Goal: Task Accomplishment & Management: Manage account settings

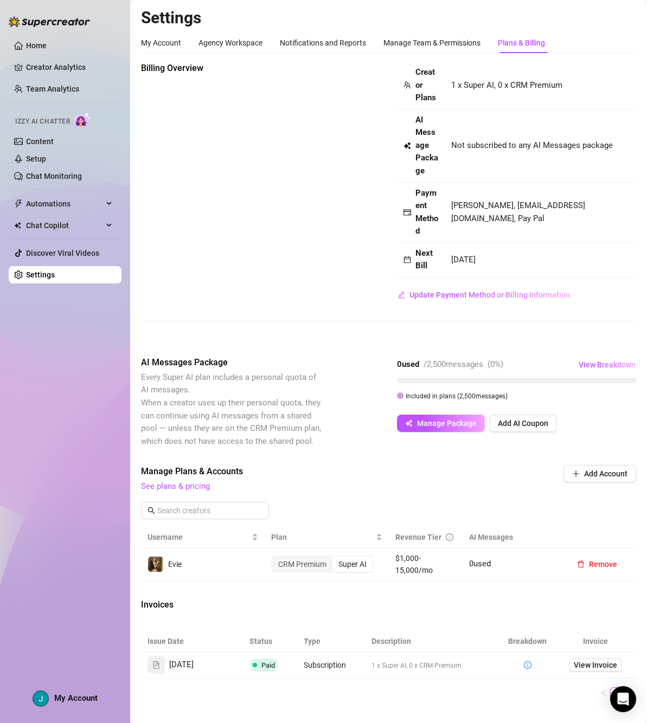
drag, startPoint x: 430, startPoint y: 11, endPoint x: 405, endPoint y: 2, distance: 26.4
click at [405, 2] on main "Settings My Account Agency Workspace Notifications and Reports Manage Team & Pe…" at bounding box center [388, 405] width 517 height 811
drag, startPoint x: 621, startPoint y: 700, endPoint x: 625, endPoint y: 408, distance: 291.8
click at [621, 700] on icon "Open Intercom Messenger" at bounding box center [623, 699] width 11 height 13
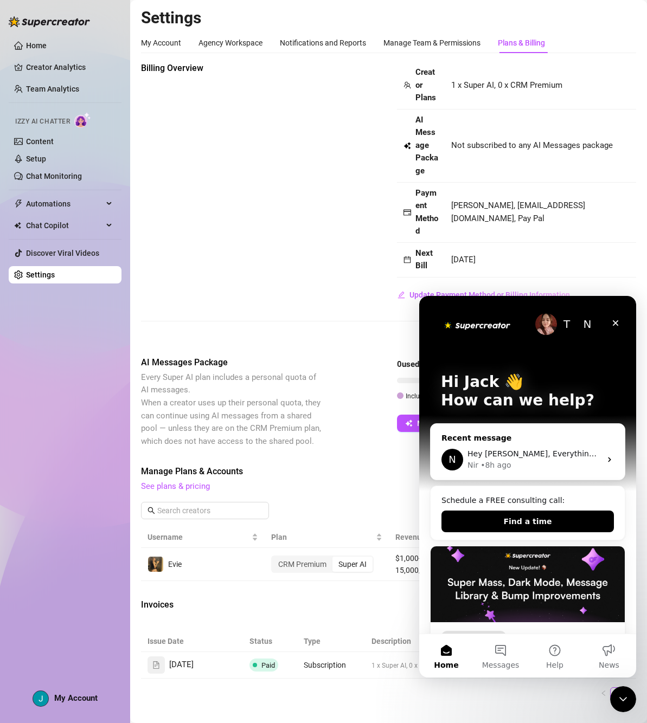
click at [542, 460] on div "Nir • 8h ago" at bounding box center [533, 465] width 133 height 11
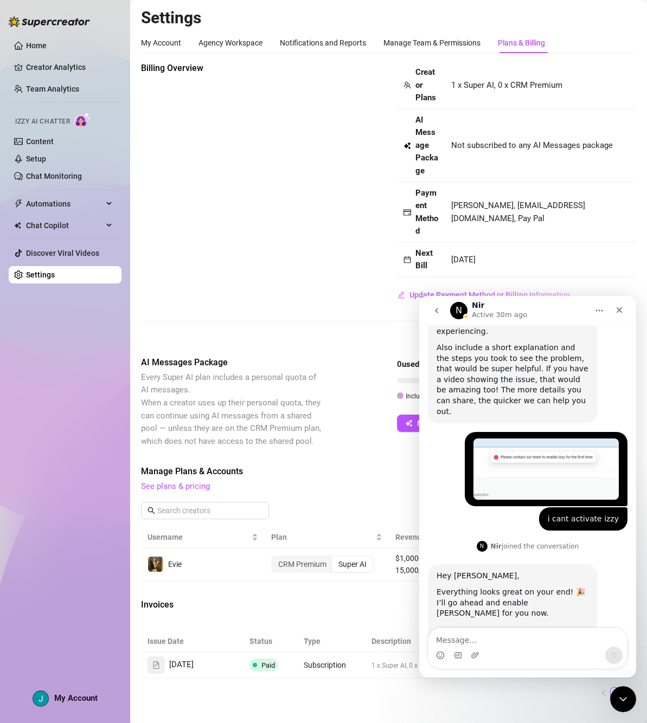
scroll to position [673, 0]
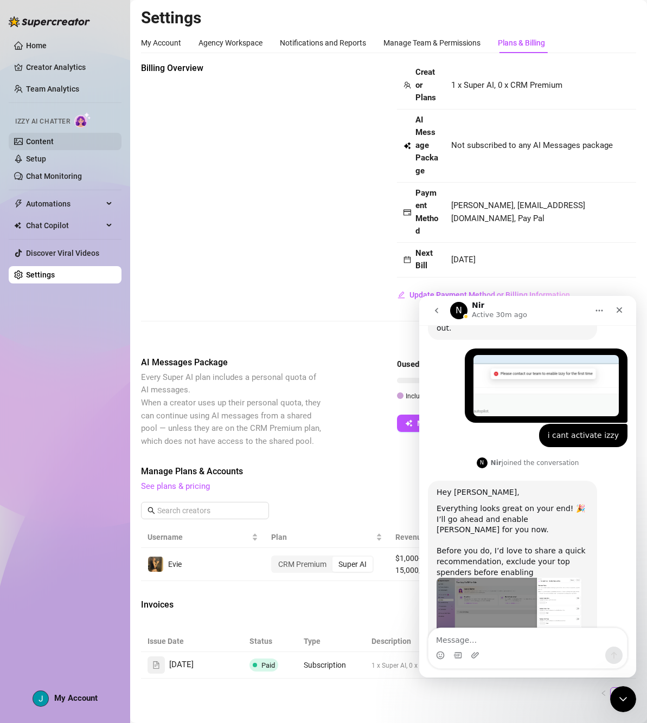
click at [54, 139] on link "Content" at bounding box center [40, 141] width 28 height 9
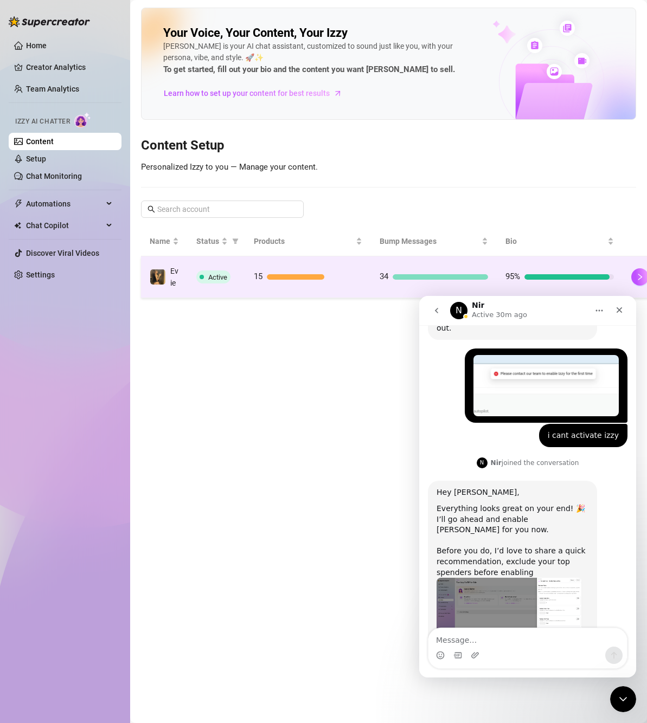
click at [418, 270] on td "34" at bounding box center [434, 277] width 126 height 42
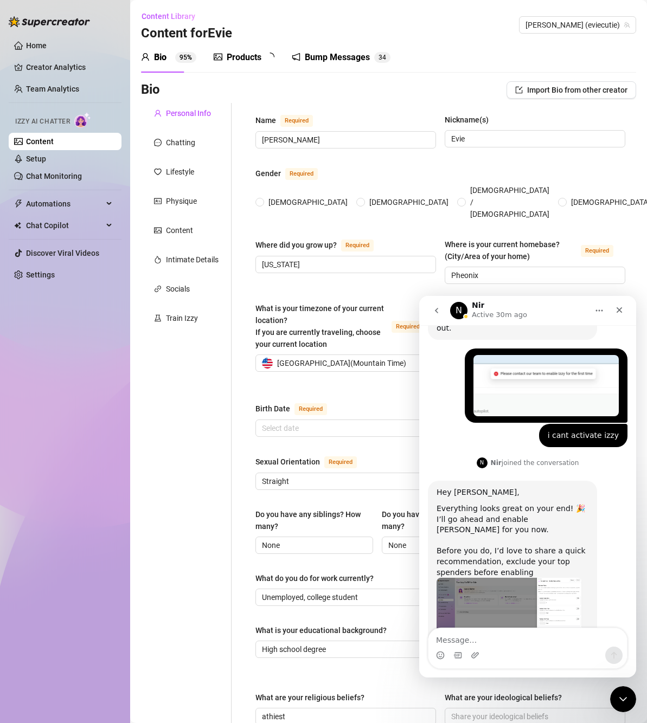
type input "[PERSON_NAME]"
type input "Evie"
type input "[US_STATE]"
type input "Pheonix"
type input "Straight"
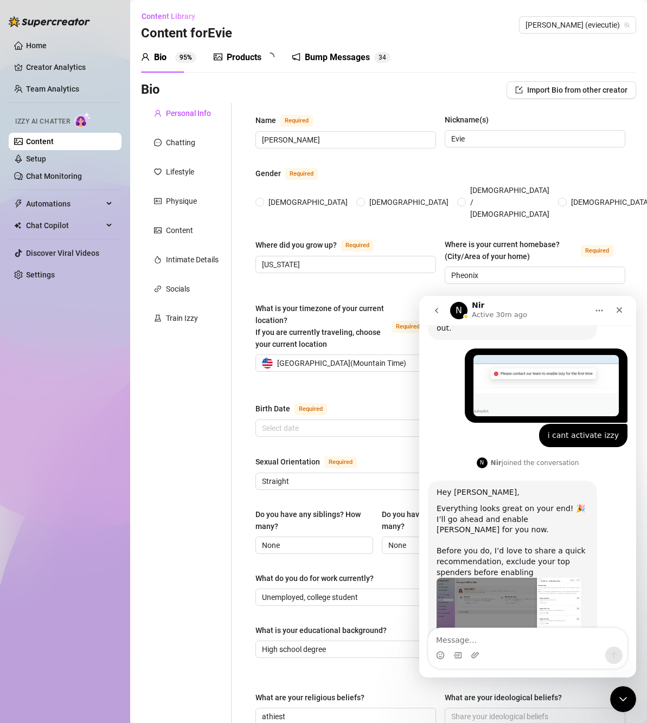
type input "Single"
type input "None"
type input "Unemployed, college student"
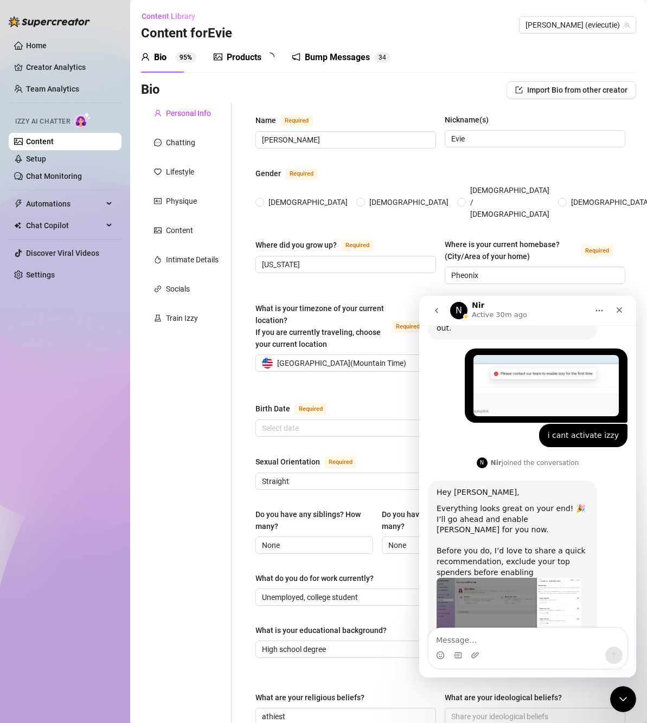
type input "Worked in wallmart as a cashier"
type input "High school degree"
type input "athiest"
type textarea "I’m studying Digital Media & Marketing in college, and my goal is to graduate a…"
type textarea "One time I pulled an all-nighter studying, went to class half-asleep, and accid…"
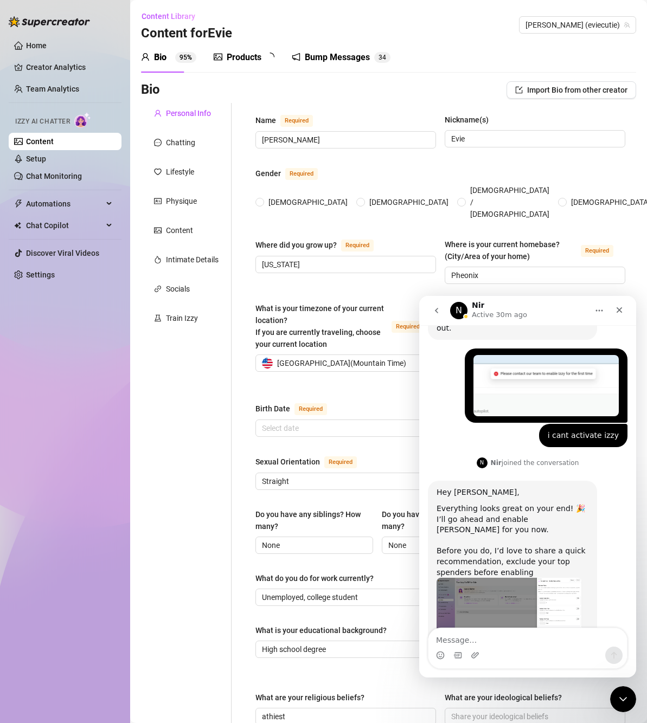
type textarea "I once ate an entire jar of pickles in one sitting just to prove a point."
type textarea "I’m just trying to balance college, life, and chasing my dream of running a sma…"
radio input "true"
type input "[DATE]"
click at [70, 122] on span "Izzy AI Chatter" at bounding box center [42, 122] width 55 height 10
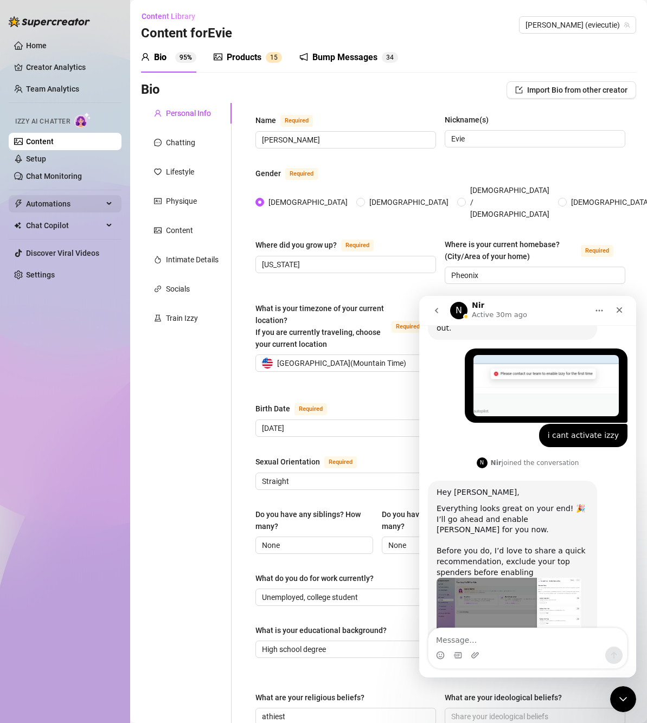
click at [77, 199] on span "Automations" at bounding box center [64, 203] width 77 height 17
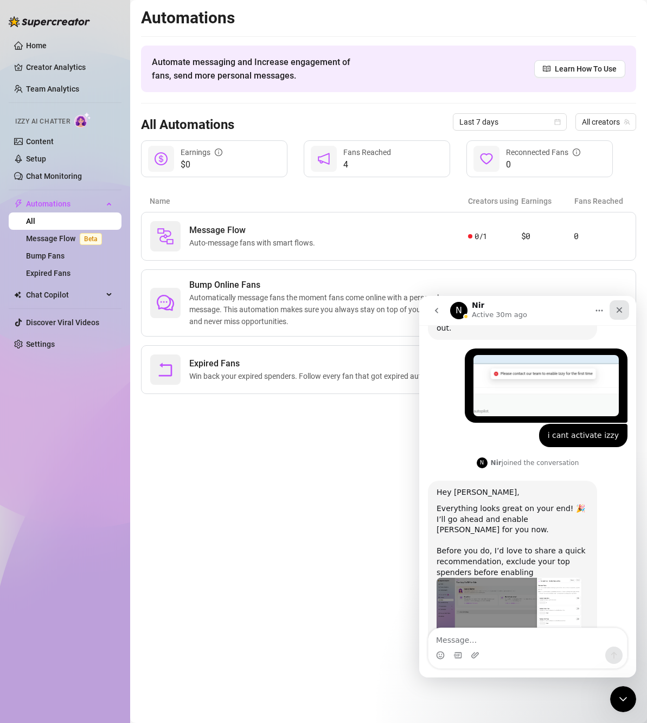
click at [614, 312] on div "Close" at bounding box center [619, 310] width 20 height 20
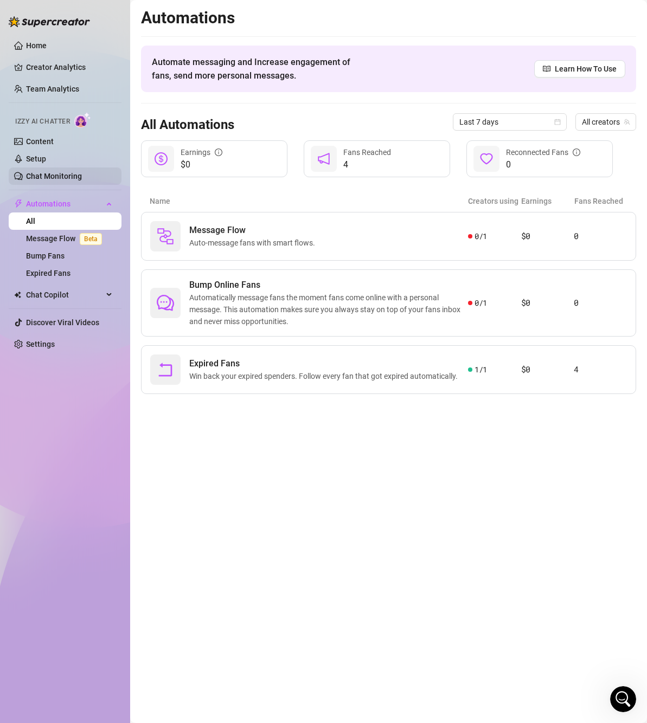
scroll to position [673, 0]
click at [54, 145] on link "Content" at bounding box center [40, 141] width 28 height 9
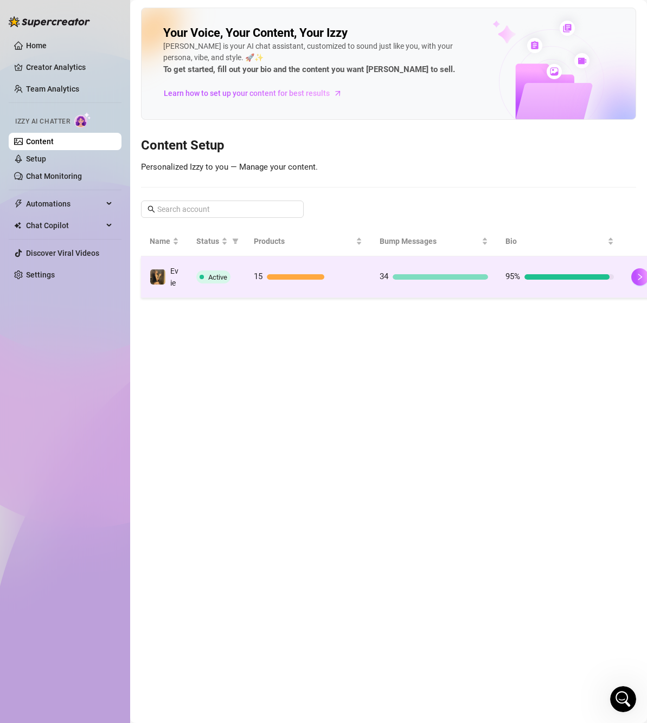
click at [348, 293] on td "15" at bounding box center [308, 277] width 126 height 42
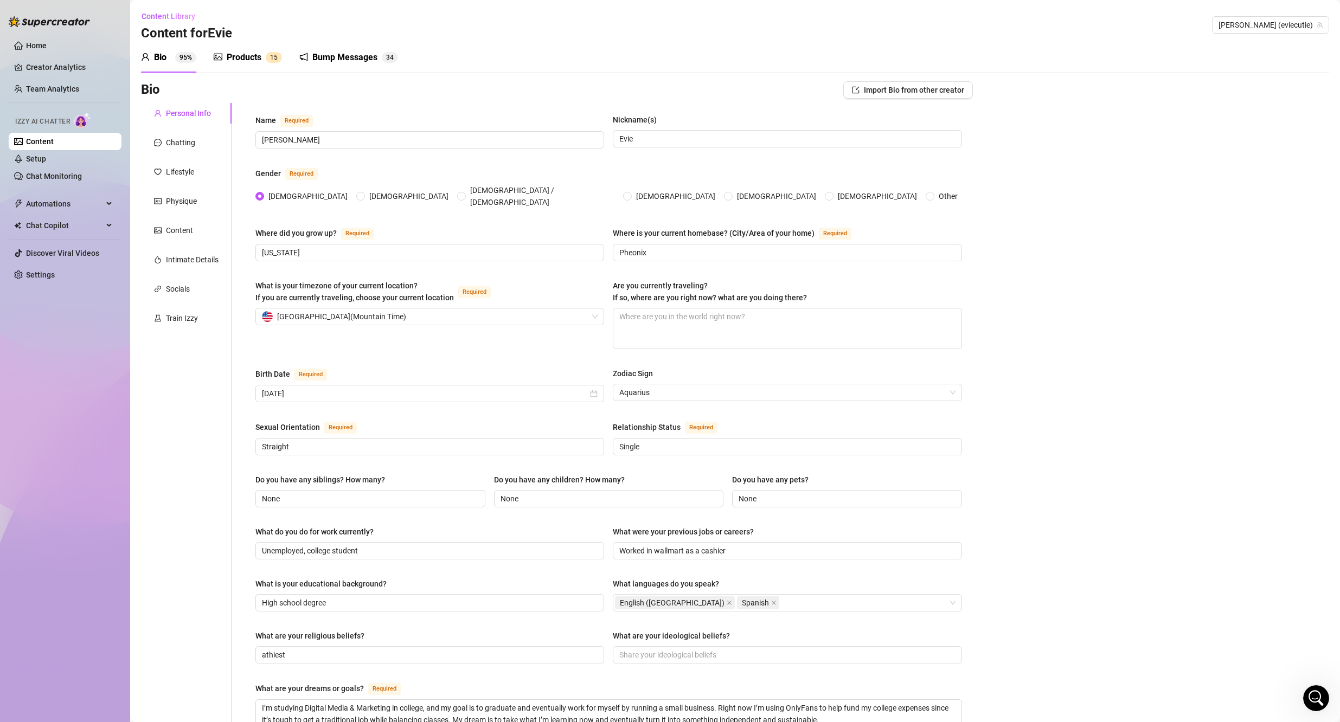
click at [65, 195] on ul "Home Creator Analytics Team Analytics Izzy AI Chatter Content Setup Chat Monito…" at bounding box center [65, 160] width 113 height 255
click at [46, 160] on link "Setup" at bounding box center [36, 159] width 20 height 9
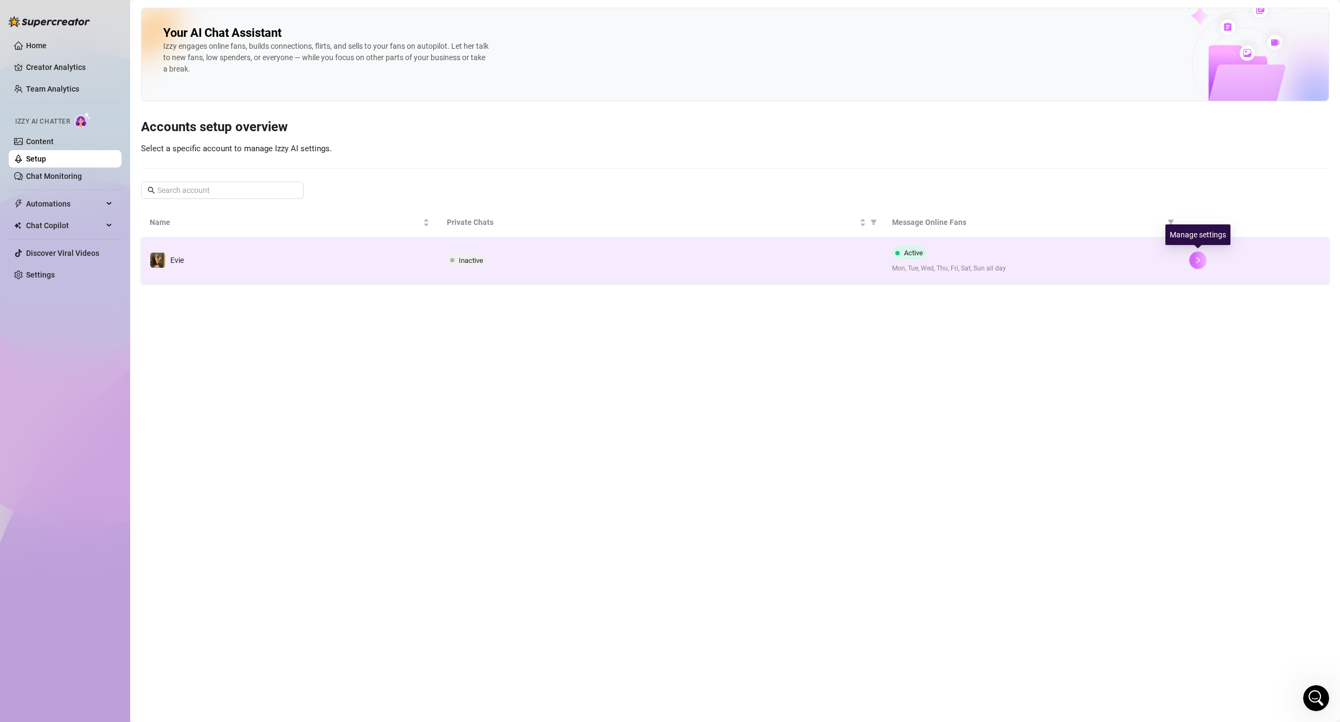
click at [646, 262] on icon "right" at bounding box center [1198, 260] width 8 height 8
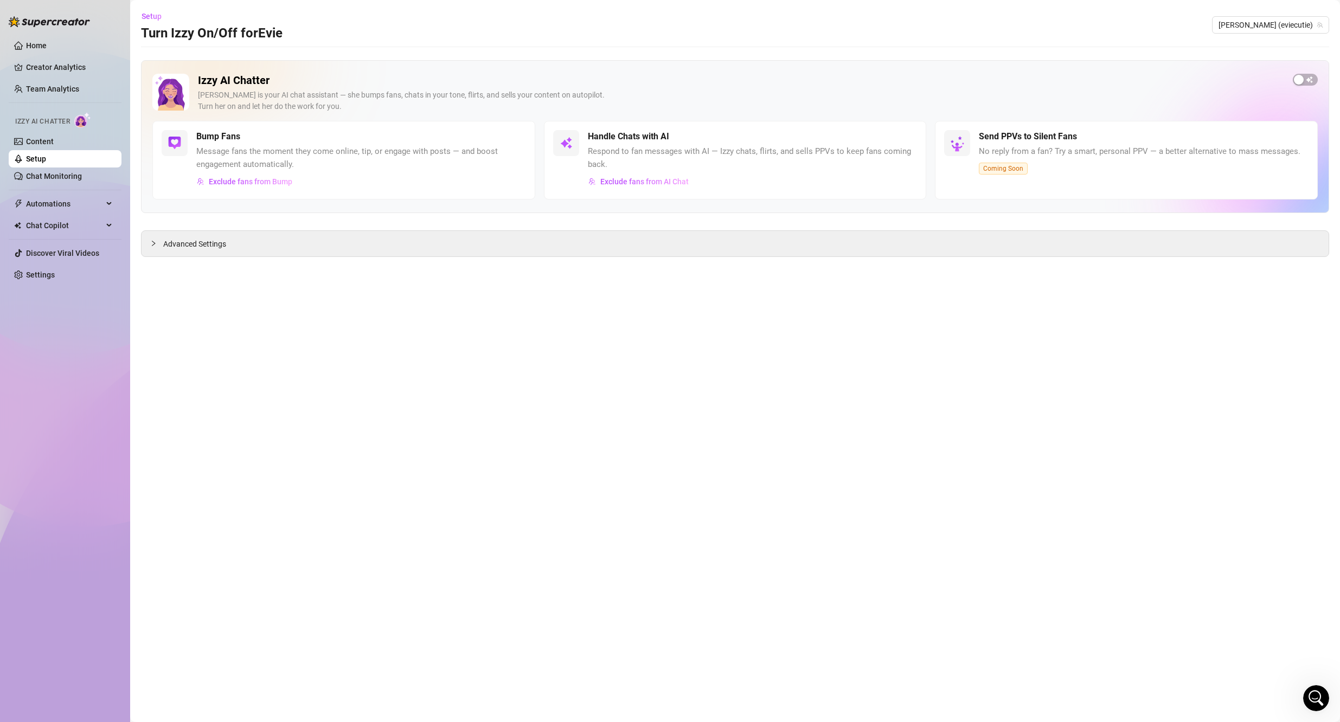
click at [646, 157] on span "Respond to fan messages with AI — Izzy chats, flirts, and sells PPVs to keep fa…" at bounding box center [753, 157] width 330 height 25
click at [646, 78] on button "button" at bounding box center [1305, 80] width 25 height 12
click at [156, 245] on icon "collapsed" at bounding box center [153, 243] width 7 height 7
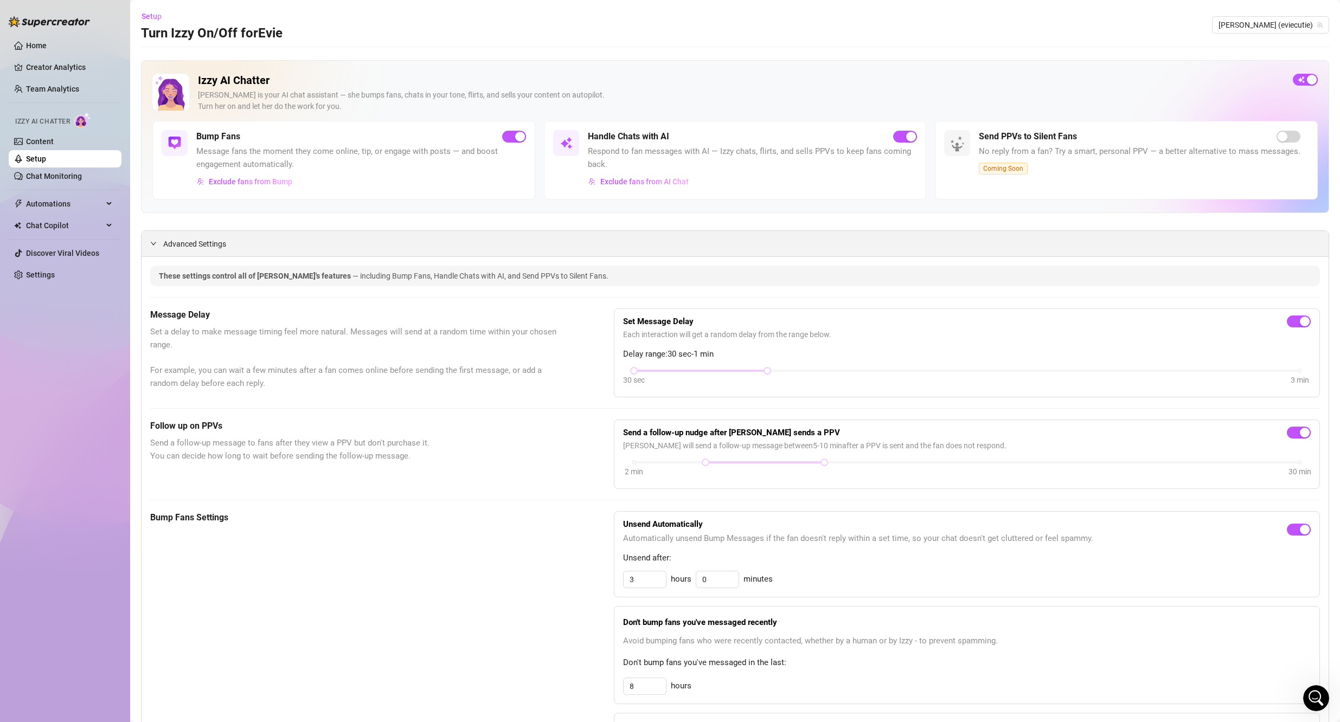
click at [153, 245] on icon "expanded" at bounding box center [153, 243] width 7 height 7
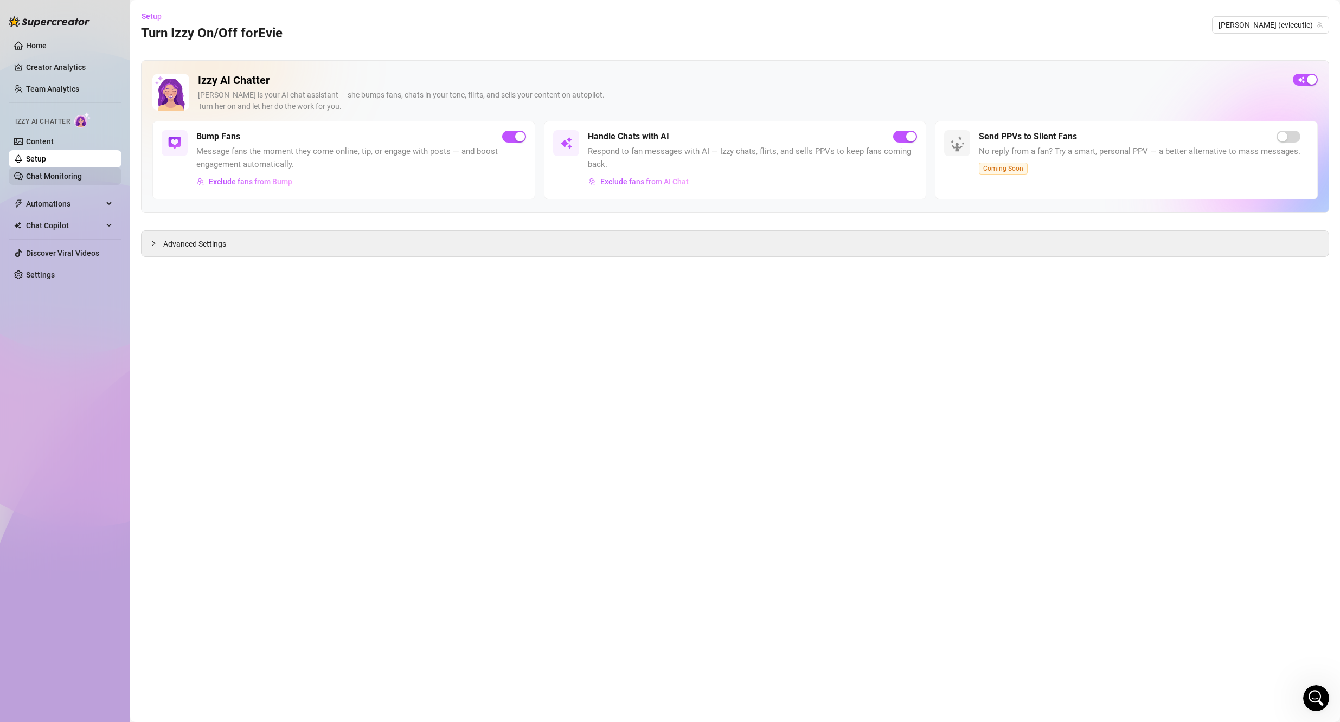
click at [72, 174] on link "Chat Monitoring" at bounding box center [54, 176] width 56 height 9
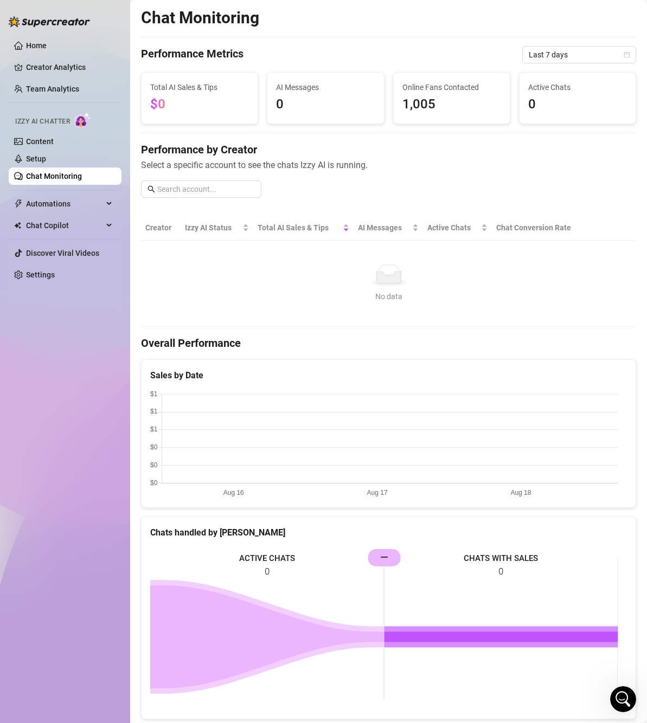
click at [407, 136] on div "Chat Monitoring Performance Metrics Last 7 days Total AI Sales & Tips $0 AI Mes…" at bounding box center [388, 475] width 495 height 935
click at [584, 55] on span "Last 7 days" at bounding box center [579, 55] width 101 height 16
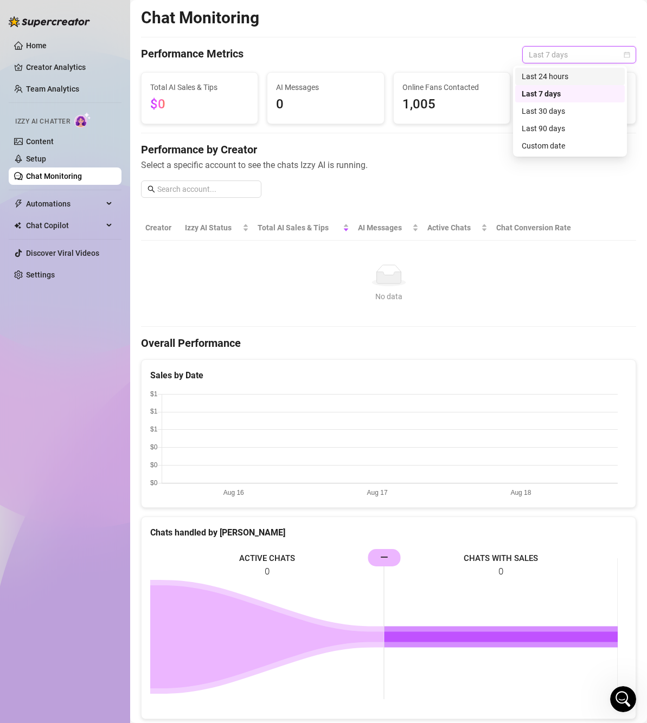
click at [567, 79] on div "Last 24 hours" at bounding box center [570, 76] width 97 height 12
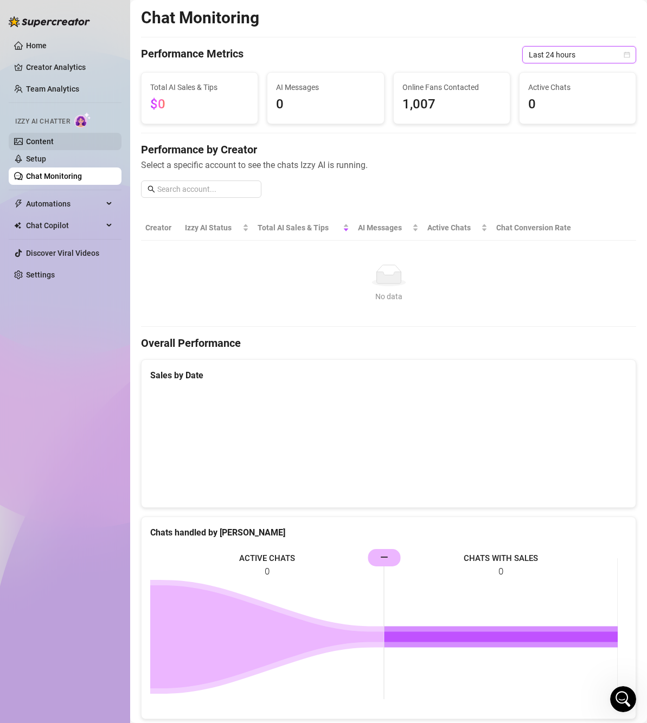
click at [54, 144] on link "Content" at bounding box center [40, 141] width 28 height 9
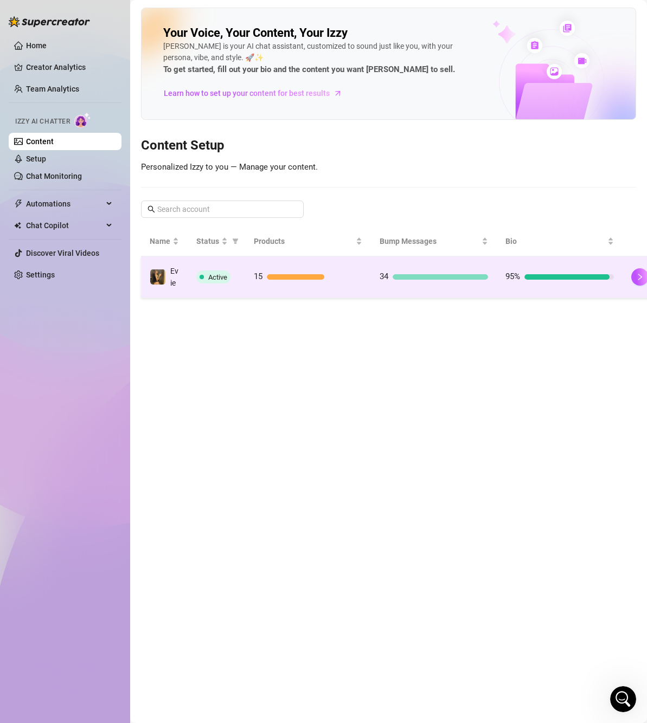
click at [547, 263] on td "95%" at bounding box center [560, 277] width 126 height 42
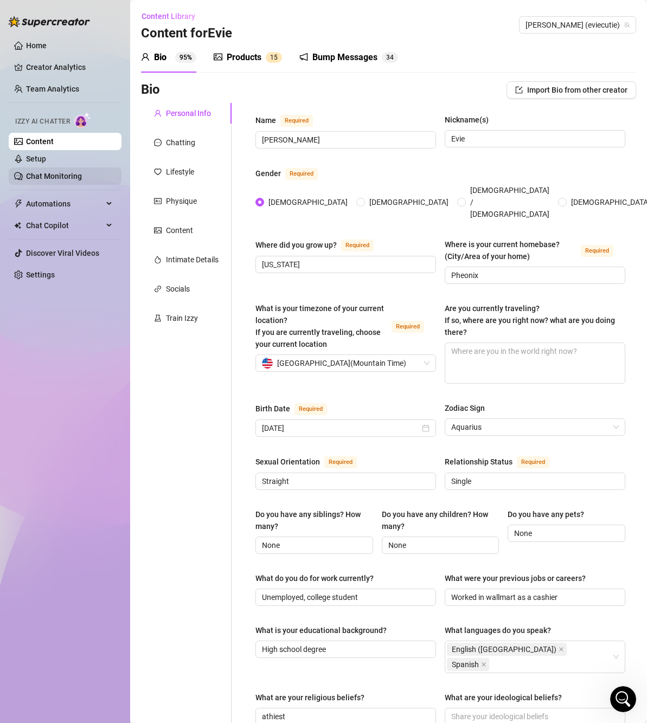
click at [70, 173] on link "Chat Monitoring" at bounding box center [54, 176] width 56 height 9
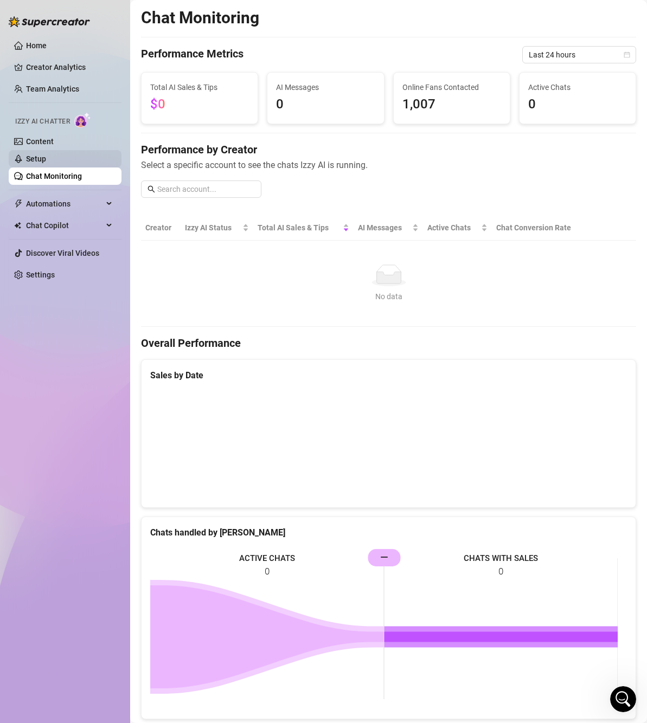
click at [46, 159] on link "Setup" at bounding box center [36, 159] width 20 height 9
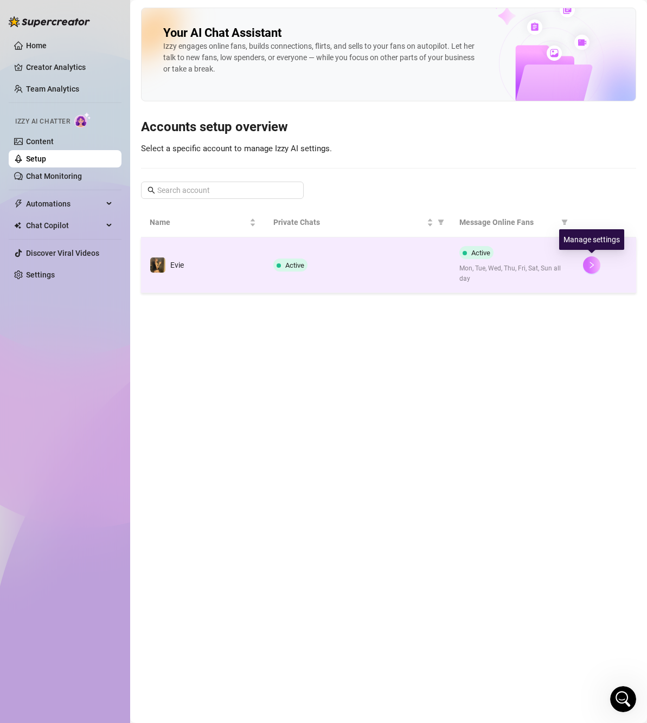
click at [594, 266] on icon "right" at bounding box center [592, 265] width 8 height 8
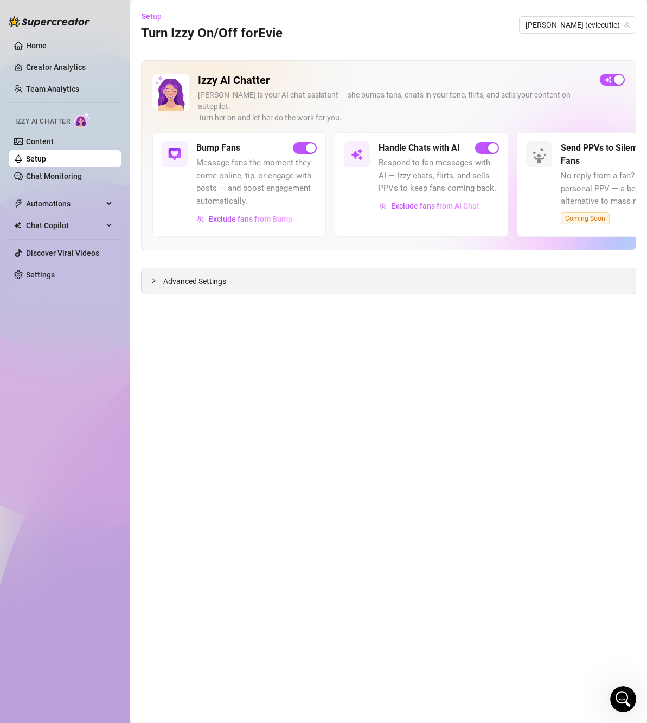
click at [150, 270] on div "Advanced Settings" at bounding box center [389, 280] width 494 height 25
click at [152, 278] on icon "collapsed" at bounding box center [153, 281] width 7 height 7
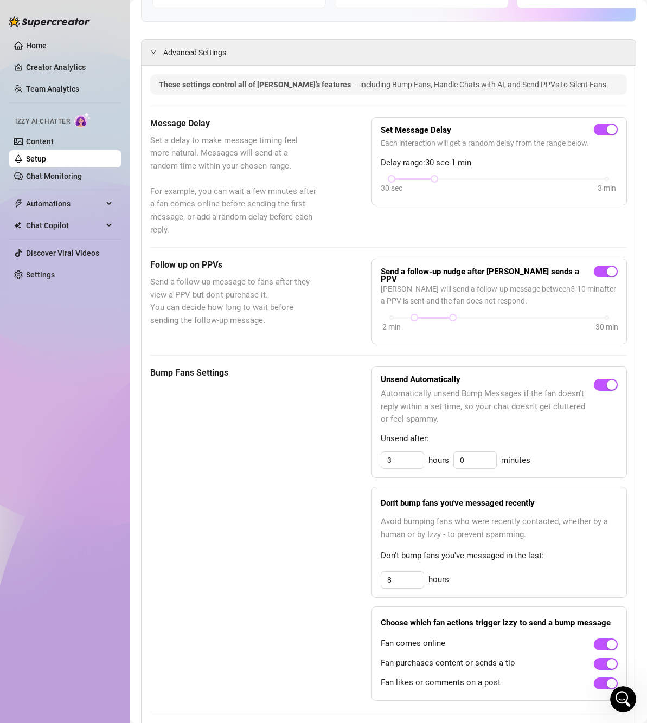
scroll to position [217, 0]
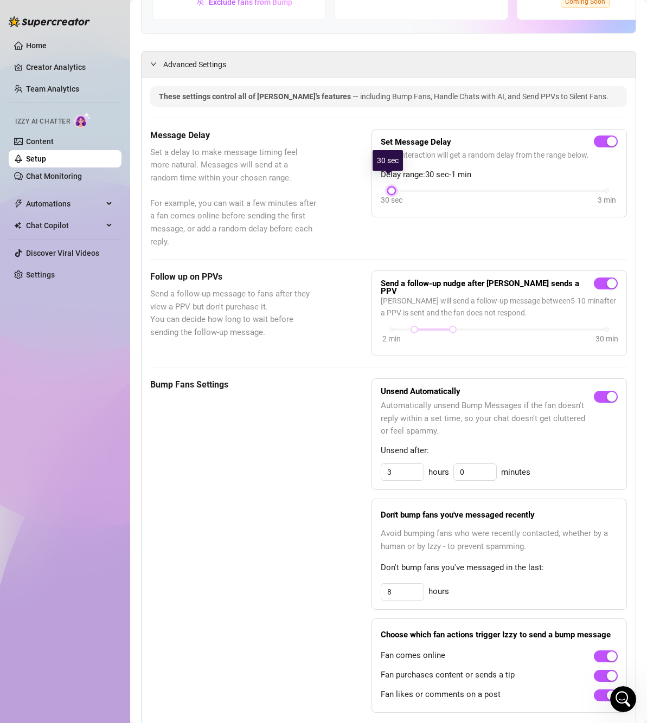
drag, startPoint x: 420, startPoint y: 176, endPoint x: 345, endPoint y: 170, distance: 75.1
click at [346, 170] on div "Message Delay Set a delay to make message timing feel more natural. Messages wi…" at bounding box center [388, 189] width 477 height 120
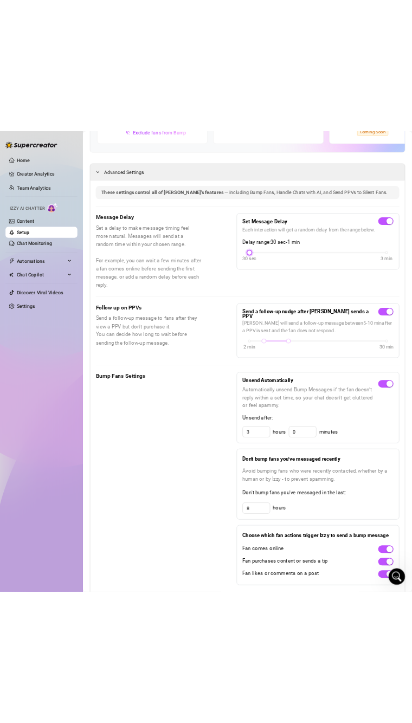
scroll to position [0, 0]
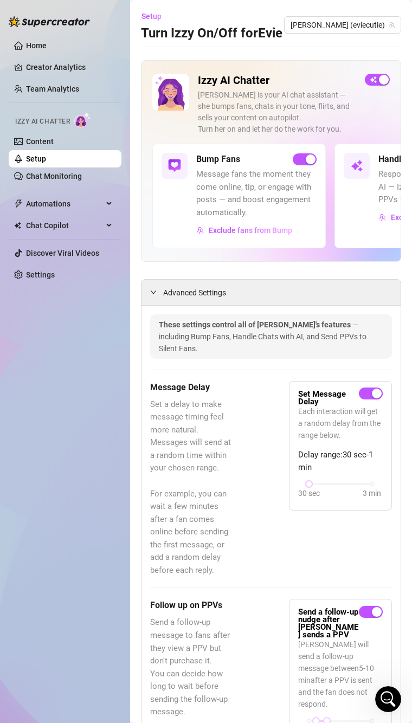
drag, startPoint x: 62, startPoint y: 326, endPoint x: 63, endPoint y: 313, distance: 13.0
click at [62, 325] on div "Home Creator Analytics Team Analytics Izzy AI Chatter Content Setup Chat Monito…" at bounding box center [65, 357] width 113 height 714
click at [46, 162] on link "Setup" at bounding box center [36, 159] width 20 height 9
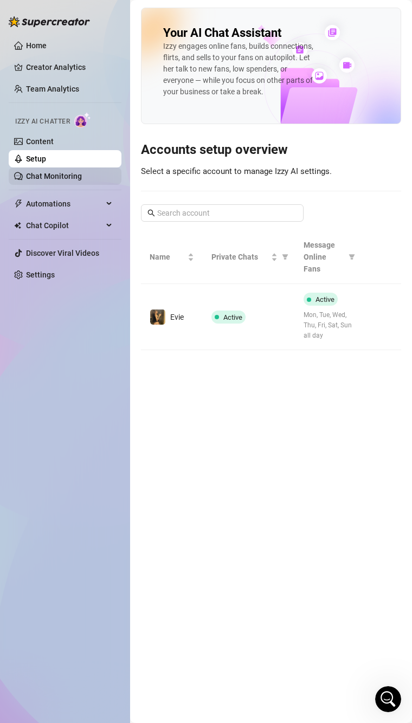
click at [73, 179] on link "Chat Monitoring" at bounding box center [54, 176] width 56 height 9
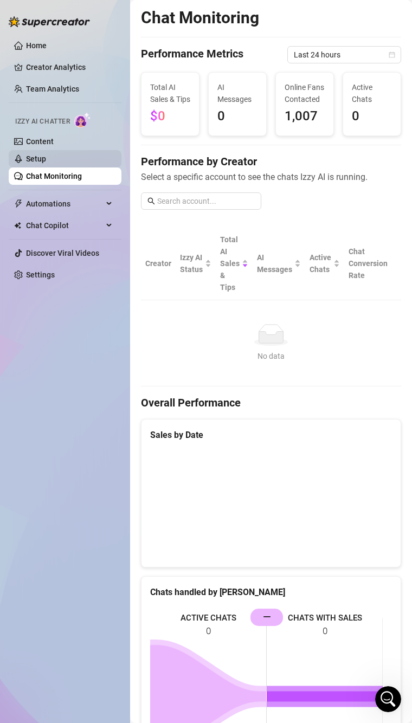
click at [37, 155] on link "Setup" at bounding box center [36, 159] width 20 height 9
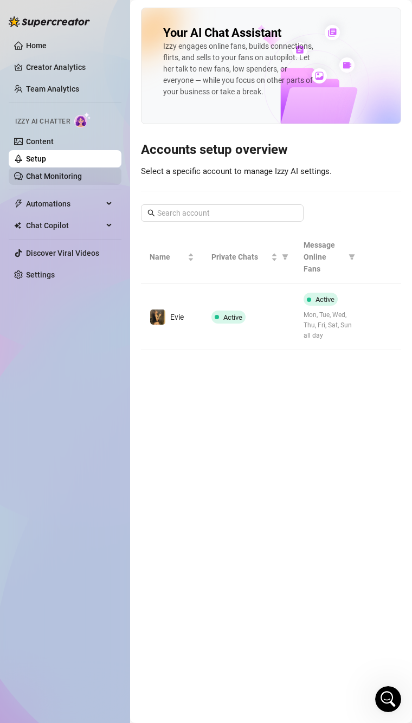
click at [40, 172] on link "Chat Monitoring" at bounding box center [54, 176] width 56 height 9
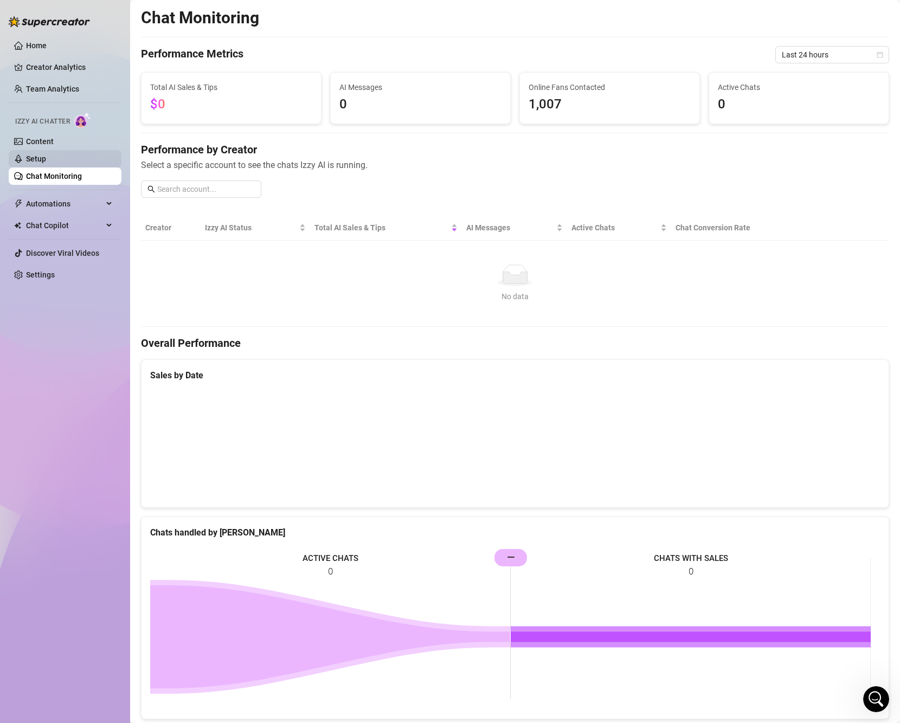
click at [33, 159] on link "Setup" at bounding box center [36, 159] width 20 height 9
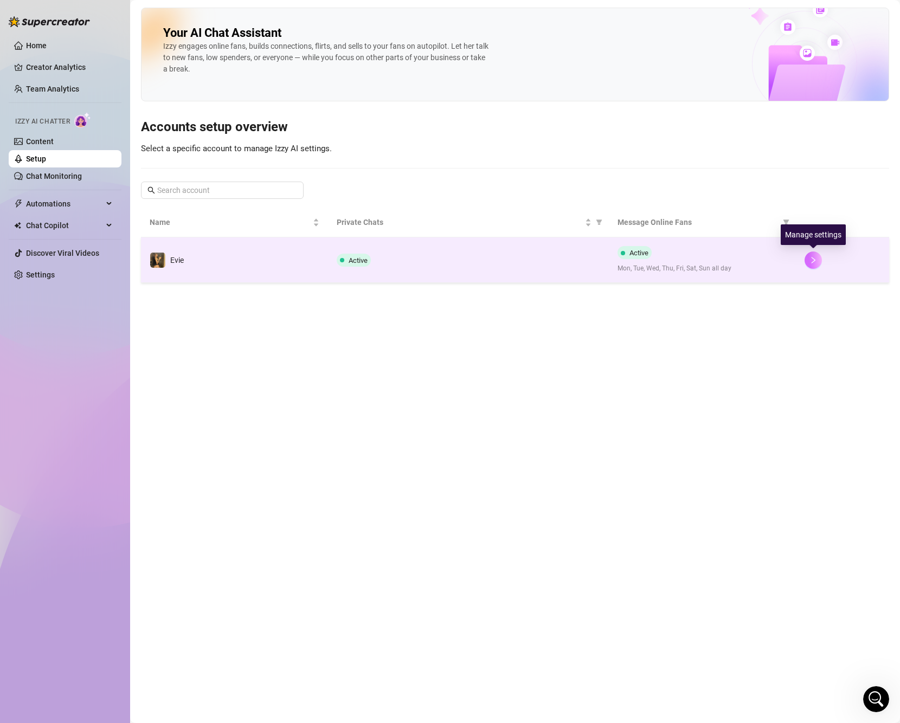
click at [646, 261] on button "button" at bounding box center [813, 260] width 17 height 17
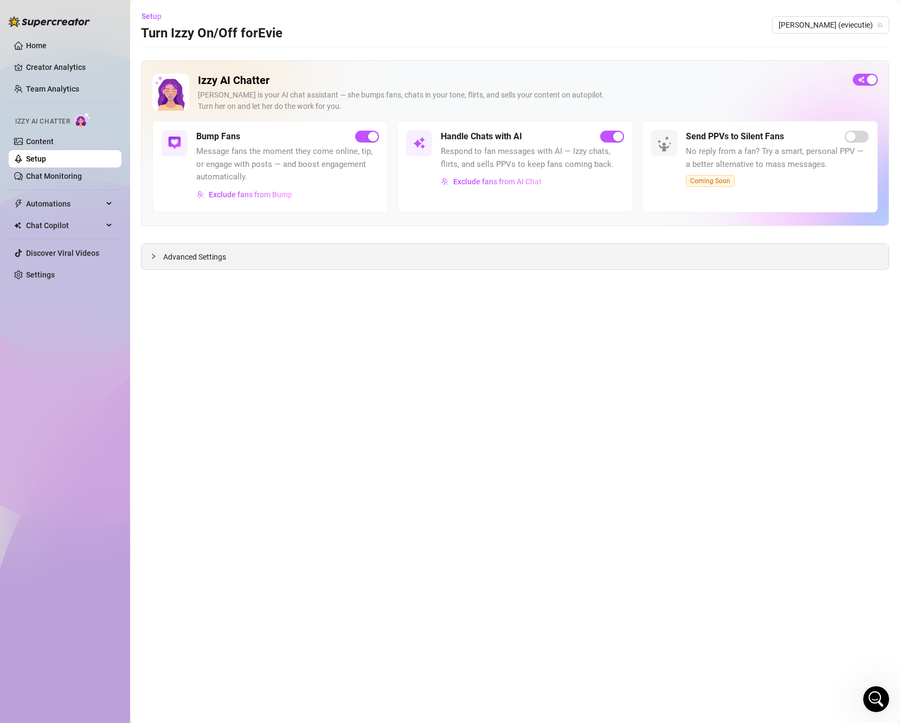
click at [147, 255] on div "Advanced Settings" at bounding box center [515, 256] width 747 height 25
click at [174, 259] on span "Advanced Settings" at bounding box center [194, 257] width 63 height 12
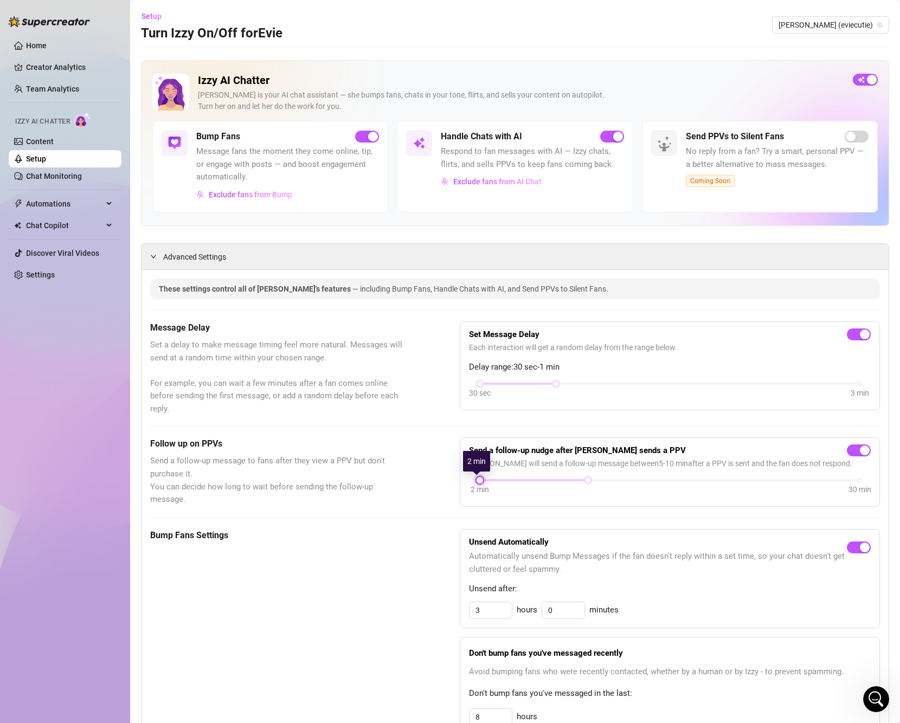
drag, startPoint x: 513, startPoint y: 478, endPoint x: 461, endPoint y: 476, distance: 52.1
click at [461, 476] on div "Send a follow-up nudge after [PERSON_NAME] sends a PPV [PERSON_NAME] will send …" at bounding box center [670, 472] width 420 height 69
drag, startPoint x: 579, startPoint y: 482, endPoint x: 471, endPoint y: 471, distance: 109.0
click at [471, 471] on body "Home Creator Analytics Team Analytics Izzy AI Chatter Content Setup Chat Monito…" at bounding box center [450, 361] width 900 height 723
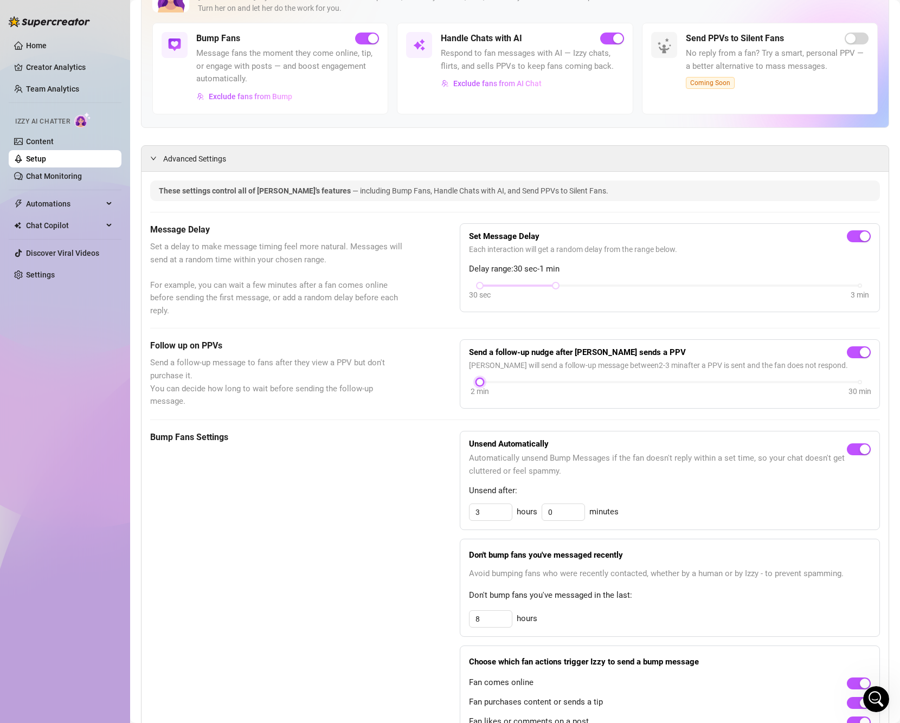
scroll to position [108, 0]
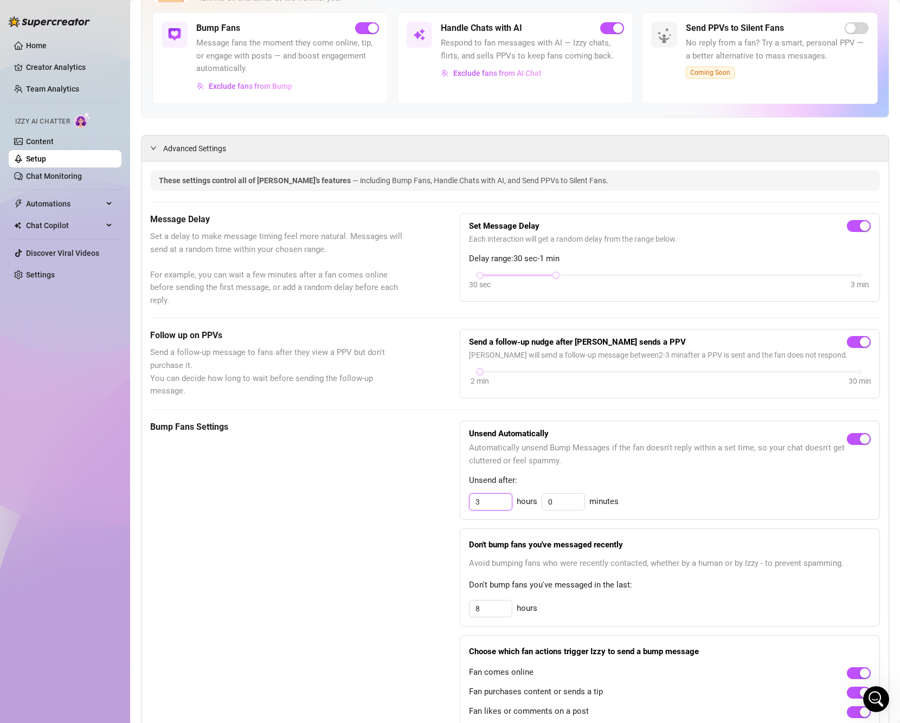
drag, startPoint x: 487, startPoint y: 501, endPoint x: 474, endPoint y: 501, distance: 13.6
click at [474, 501] on input "3" at bounding box center [491, 502] width 42 height 16
type input "2"
click at [646, 540] on div "Don't bump fans you've messaged recently Avoid bumping fans who were recently c…" at bounding box center [670, 578] width 420 height 98
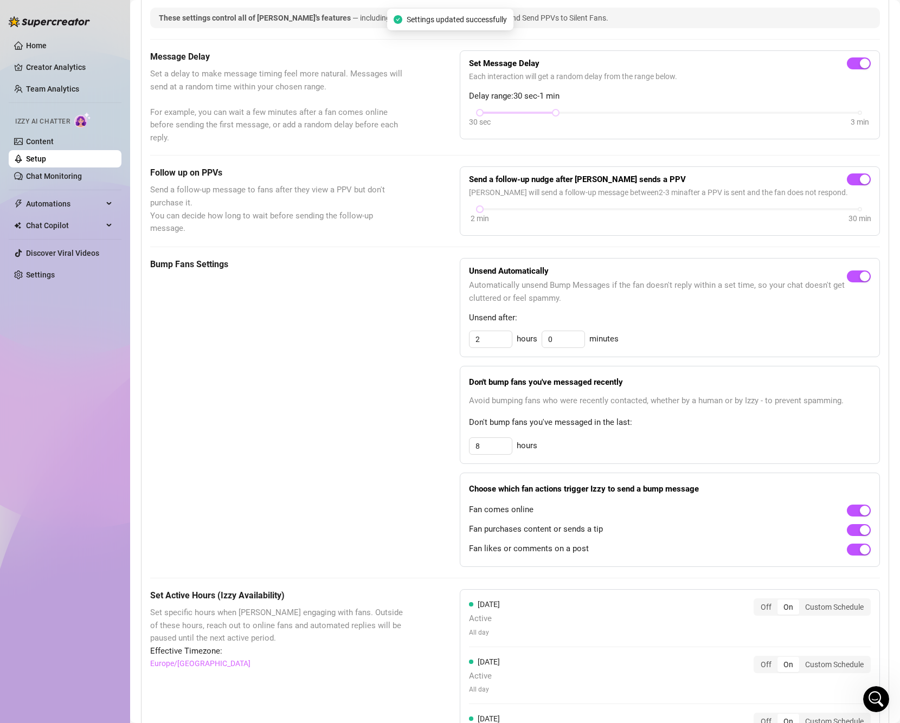
scroll to position [0, 0]
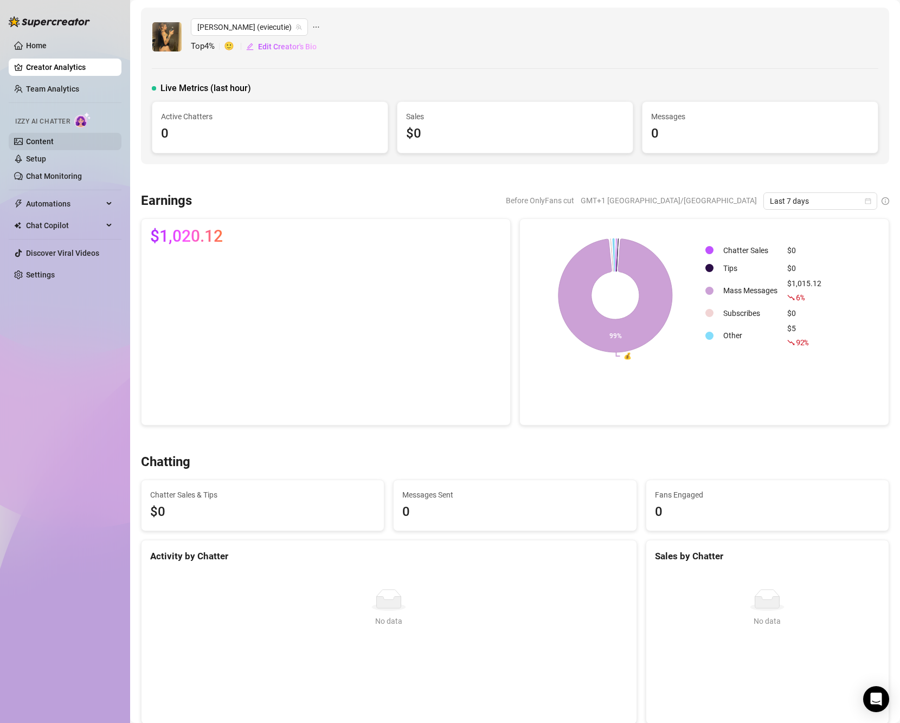
click at [52, 139] on link "Content" at bounding box center [40, 141] width 28 height 9
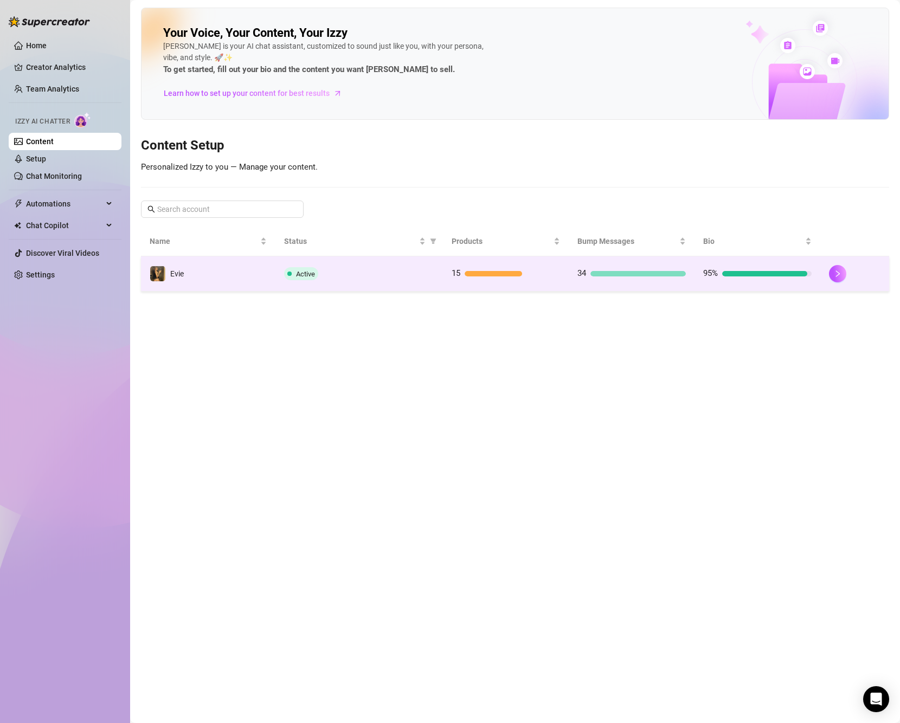
click at [321, 265] on td "Active" at bounding box center [359, 273] width 168 height 35
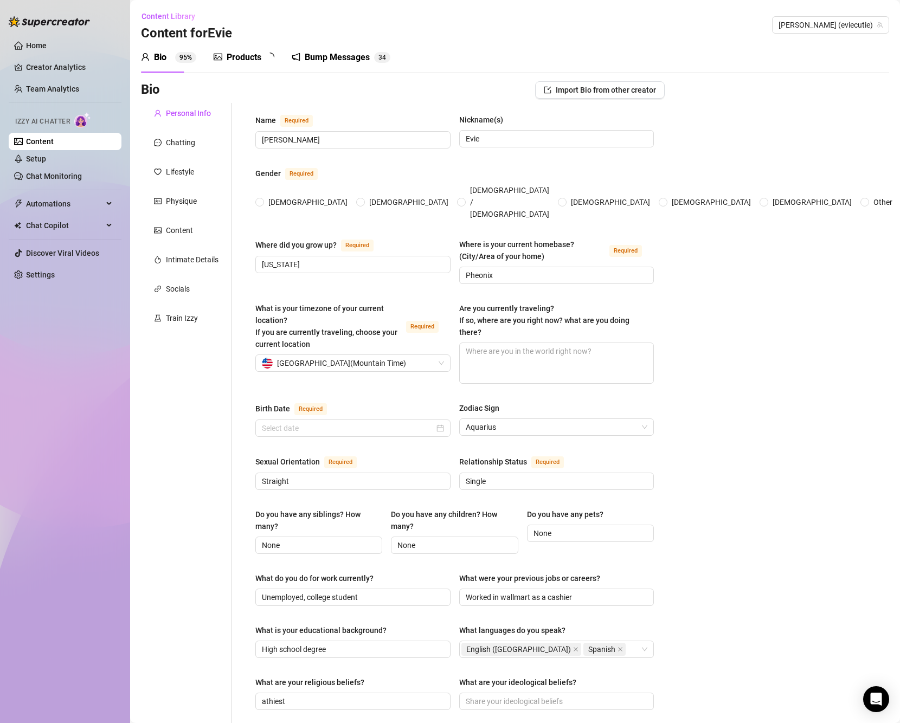
radio input "true"
type input "[DATE]"
click at [80, 179] on link "Chat Monitoring" at bounding box center [54, 176] width 56 height 9
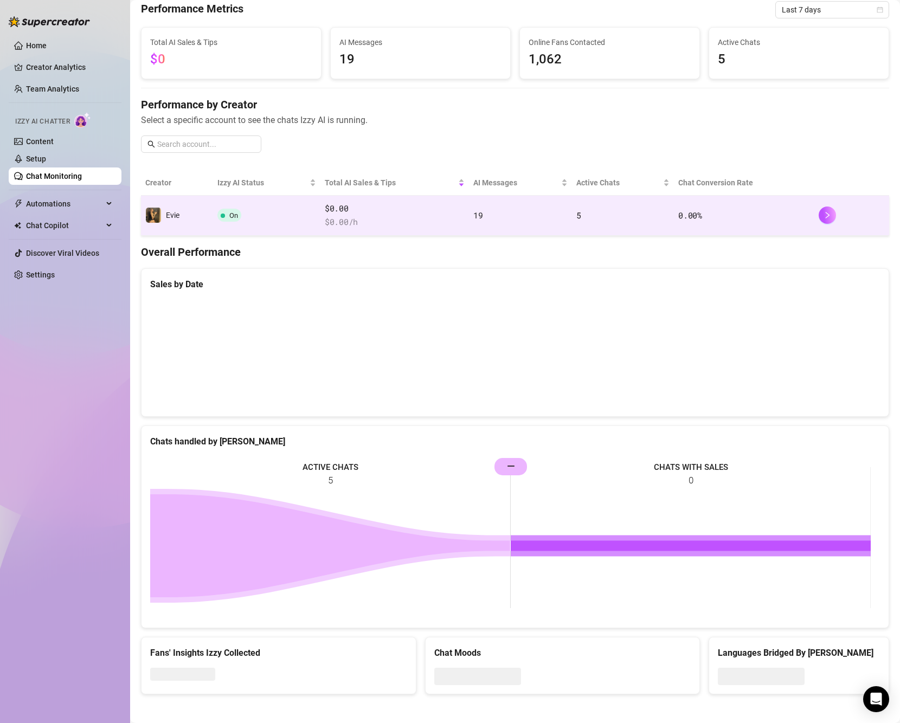
scroll to position [49, 0]
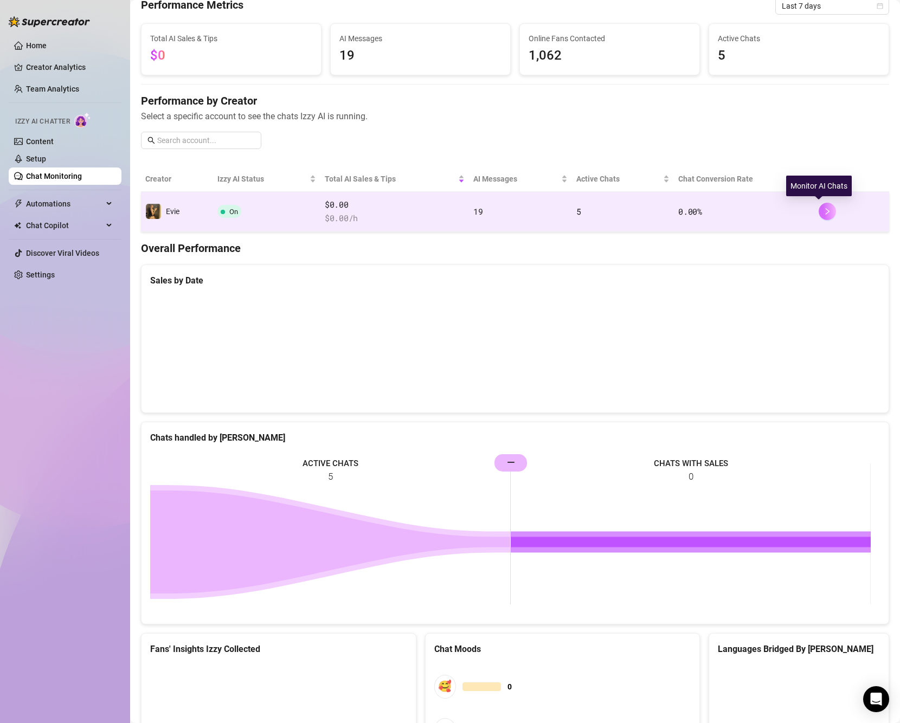
click at [824, 209] on icon "right" at bounding box center [828, 212] width 8 height 8
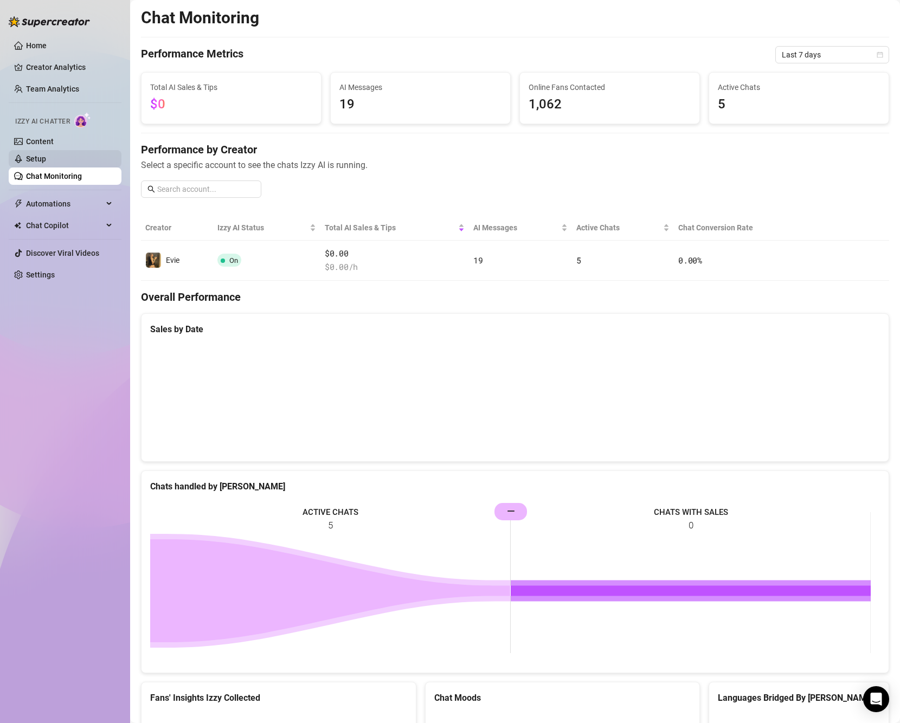
click at [46, 161] on link "Setup" at bounding box center [36, 159] width 20 height 9
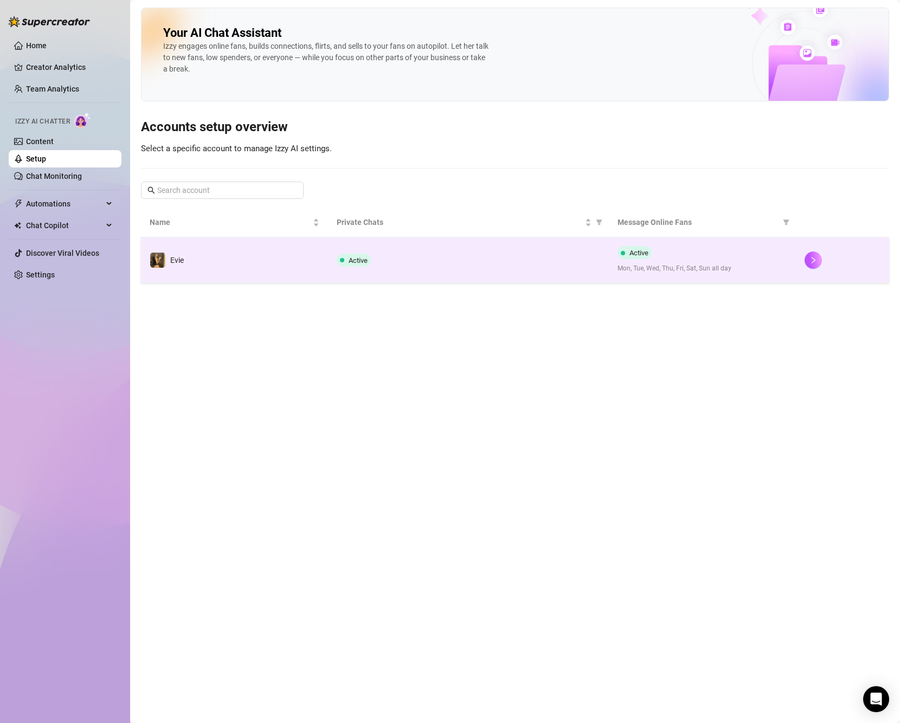
click at [804, 261] on td at bounding box center [843, 261] width 94 height 46
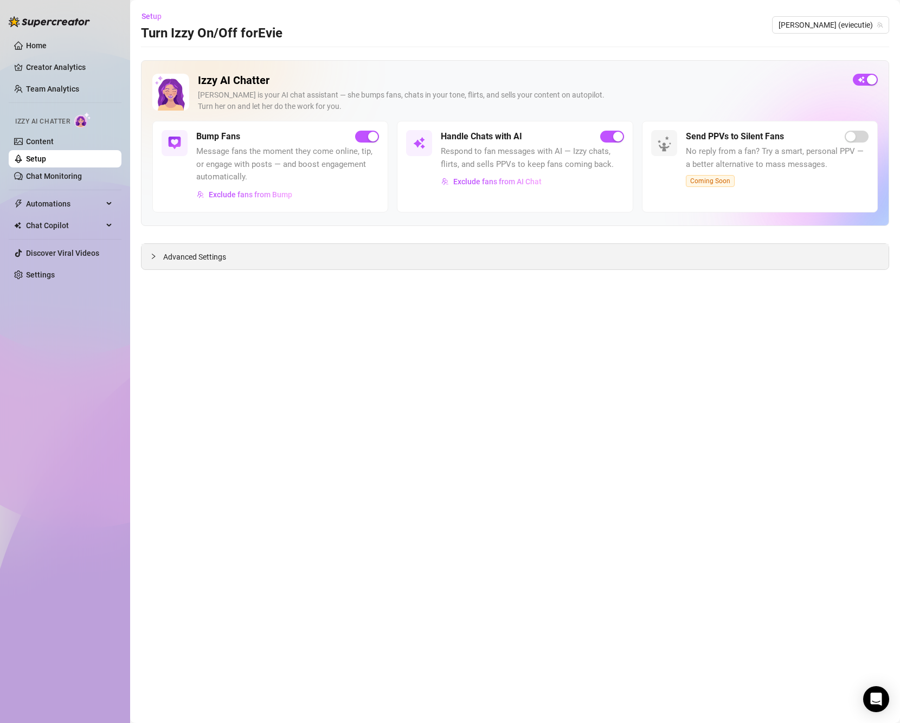
click at [196, 267] on div "Advanced Settings" at bounding box center [515, 256] width 747 height 25
click at [189, 263] on span "Advanced Settings" at bounding box center [194, 257] width 63 height 12
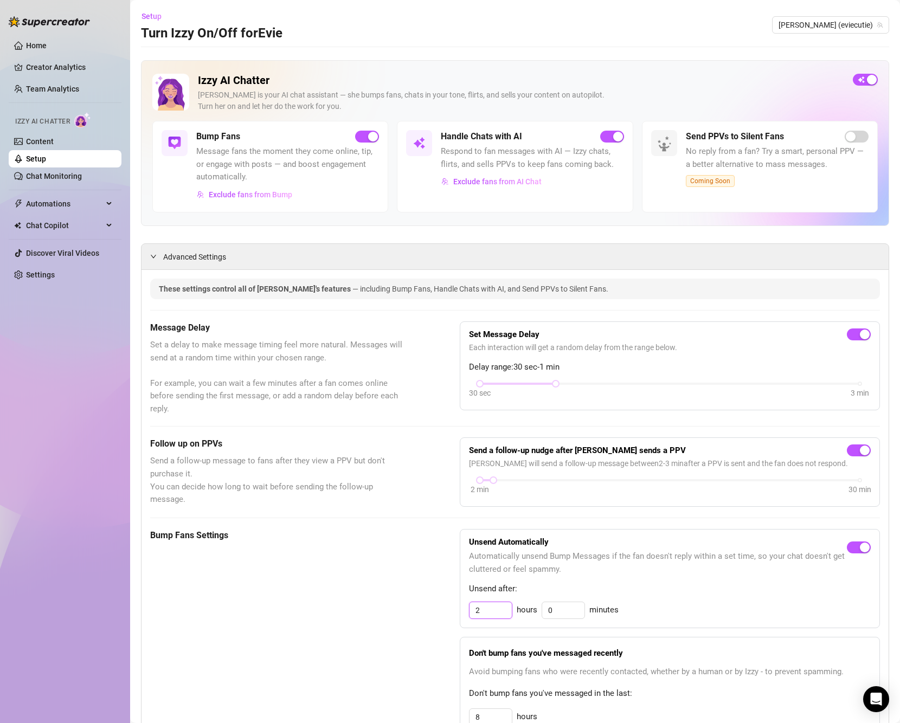
drag, startPoint x: 489, startPoint y: 614, endPoint x: 439, endPoint y: 614, distance: 49.9
click at [439, 614] on div "Bump Fans Settings Unsend Automatically Automatically unsend Bump Messages if t…" at bounding box center [515, 683] width 730 height 309
type input "3"
click at [743, 630] on div "Unsend Automatically Automatically unsend Bump Messages if the fan doesn't repl…" at bounding box center [670, 683] width 420 height 309
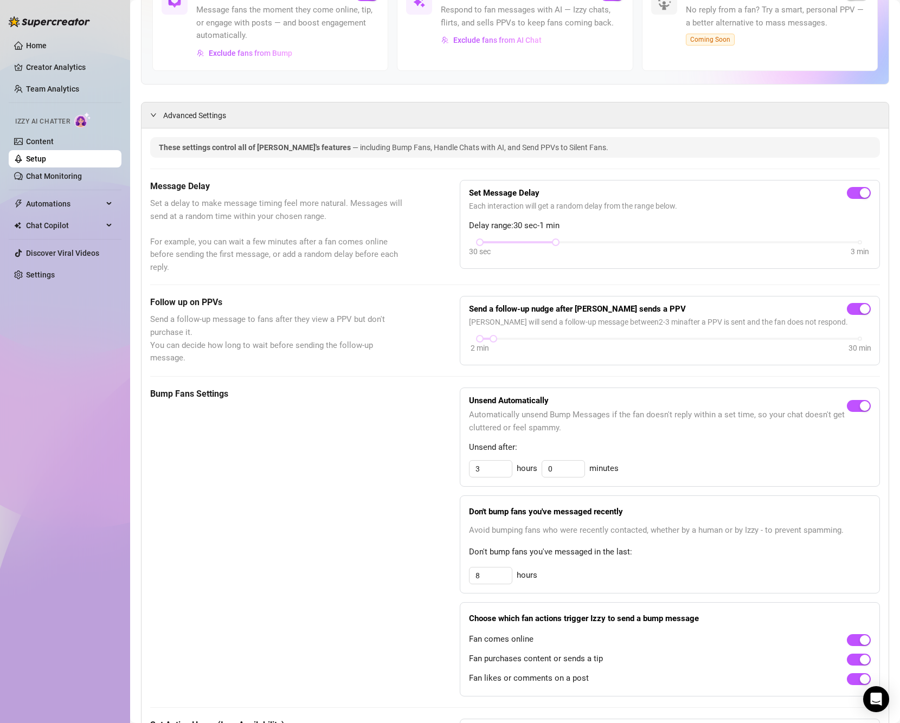
scroll to position [163, 0]
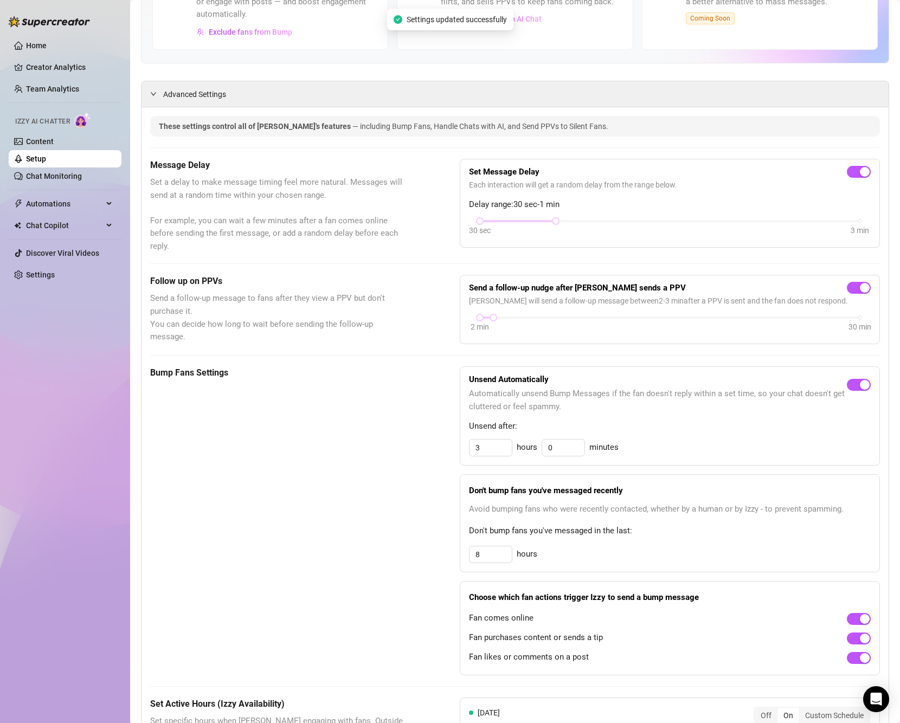
drag, startPoint x: 335, startPoint y: 449, endPoint x: 21, endPoint y: 100, distance: 468.8
click at [335, 446] on div "Bump Fans Settings" at bounding box center [277, 521] width 255 height 309
